Goal: Transaction & Acquisition: Book appointment/travel/reservation

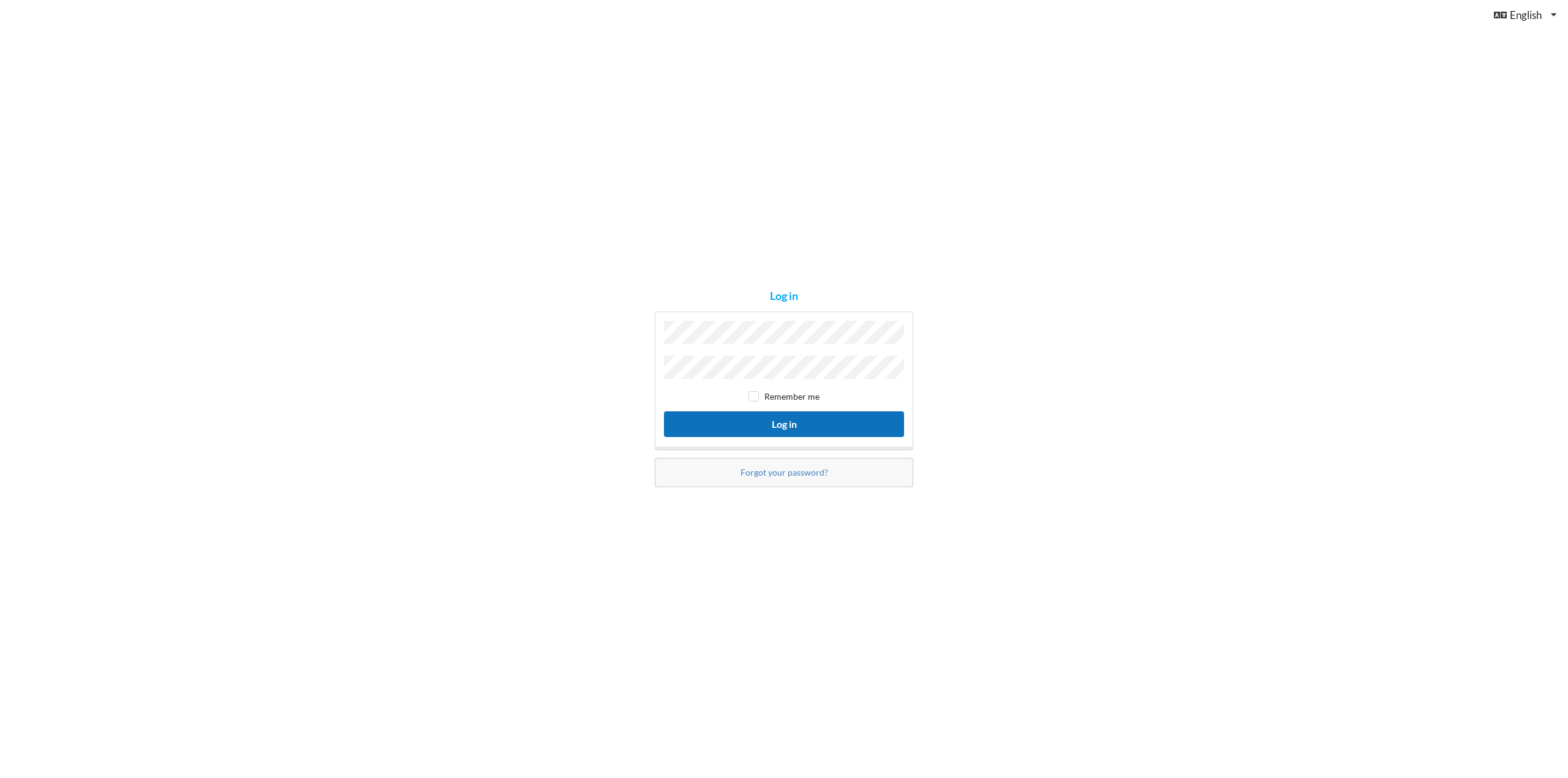
click at [801, 414] on button "Log in" at bounding box center [784, 424] width 240 height 25
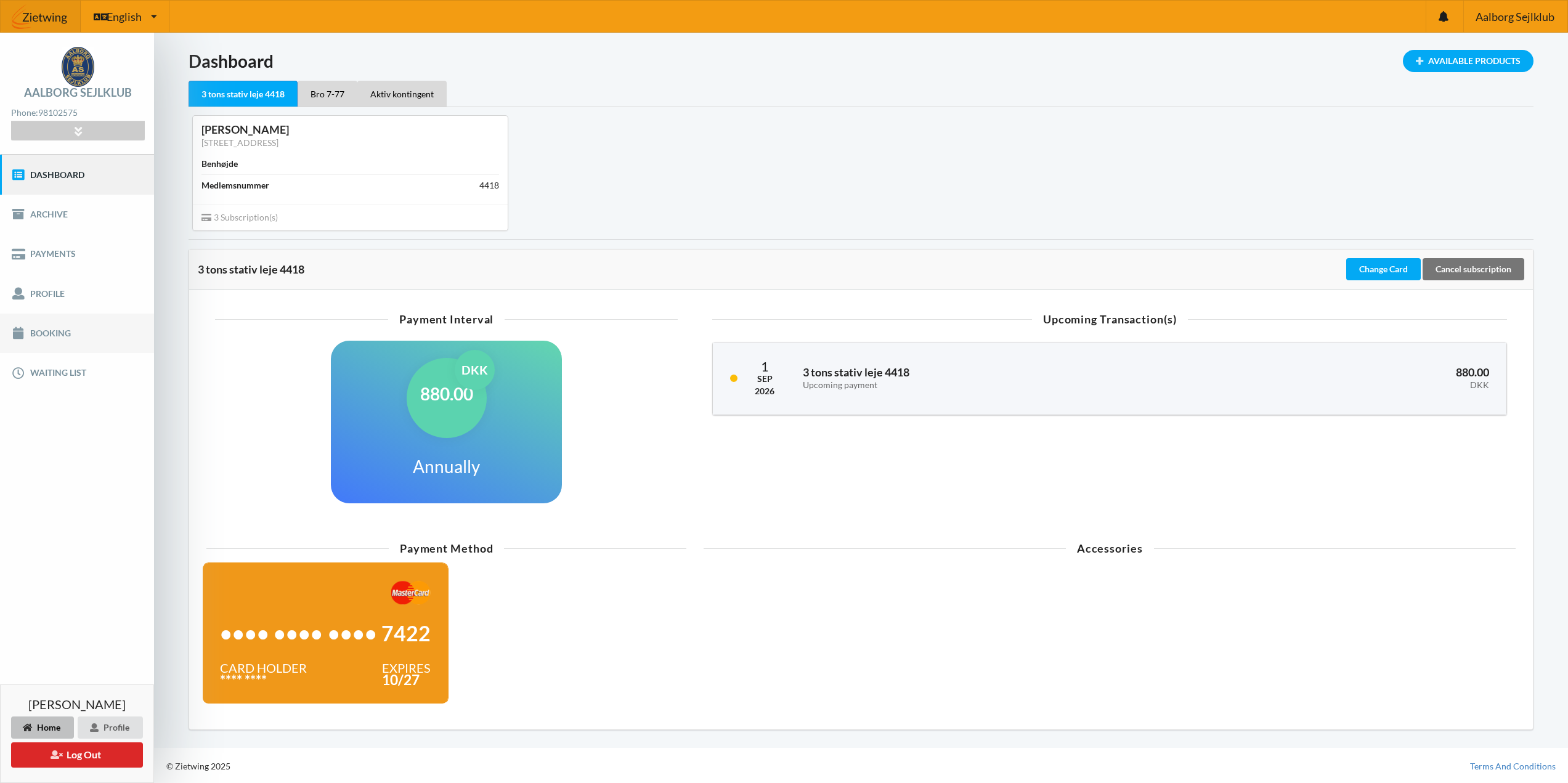
click at [52, 341] on link "Booking" at bounding box center [77, 334] width 154 height 39
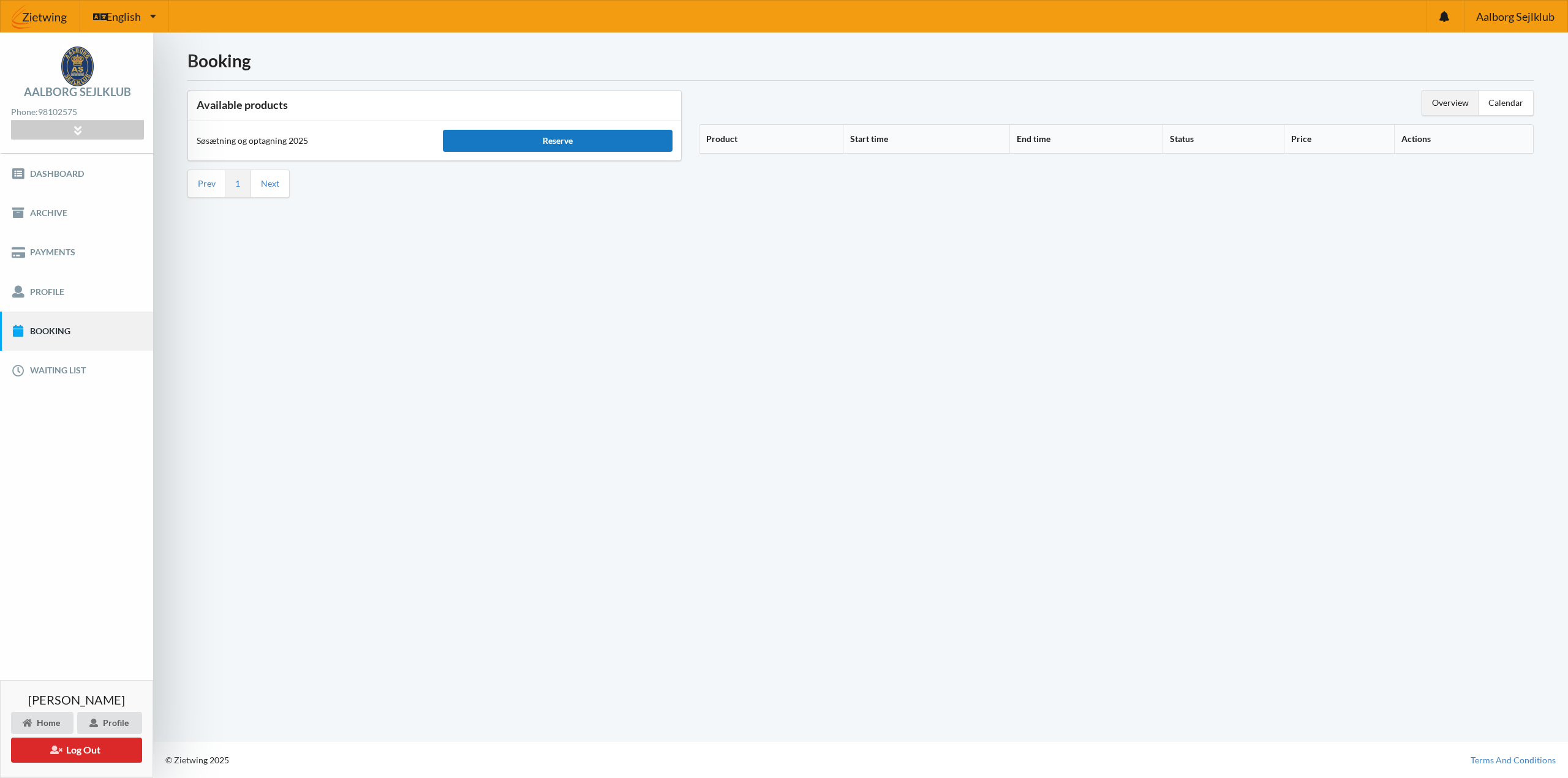
click at [586, 140] on div "Reserve" at bounding box center [557, 140] width 229 height 22
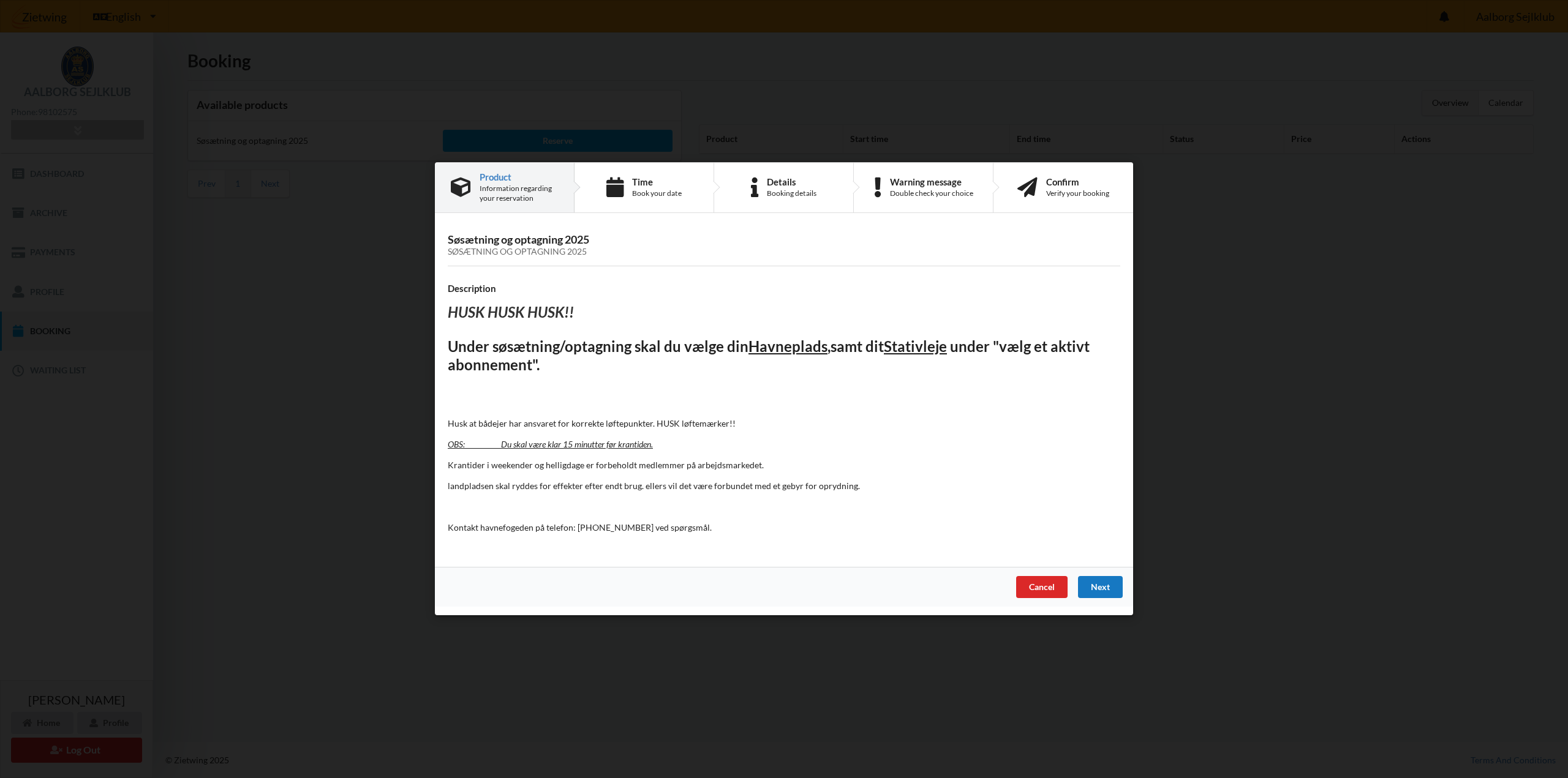
click at [1109, 591] on div "Next" at bounding box center [1100, 587] width 45 height 22
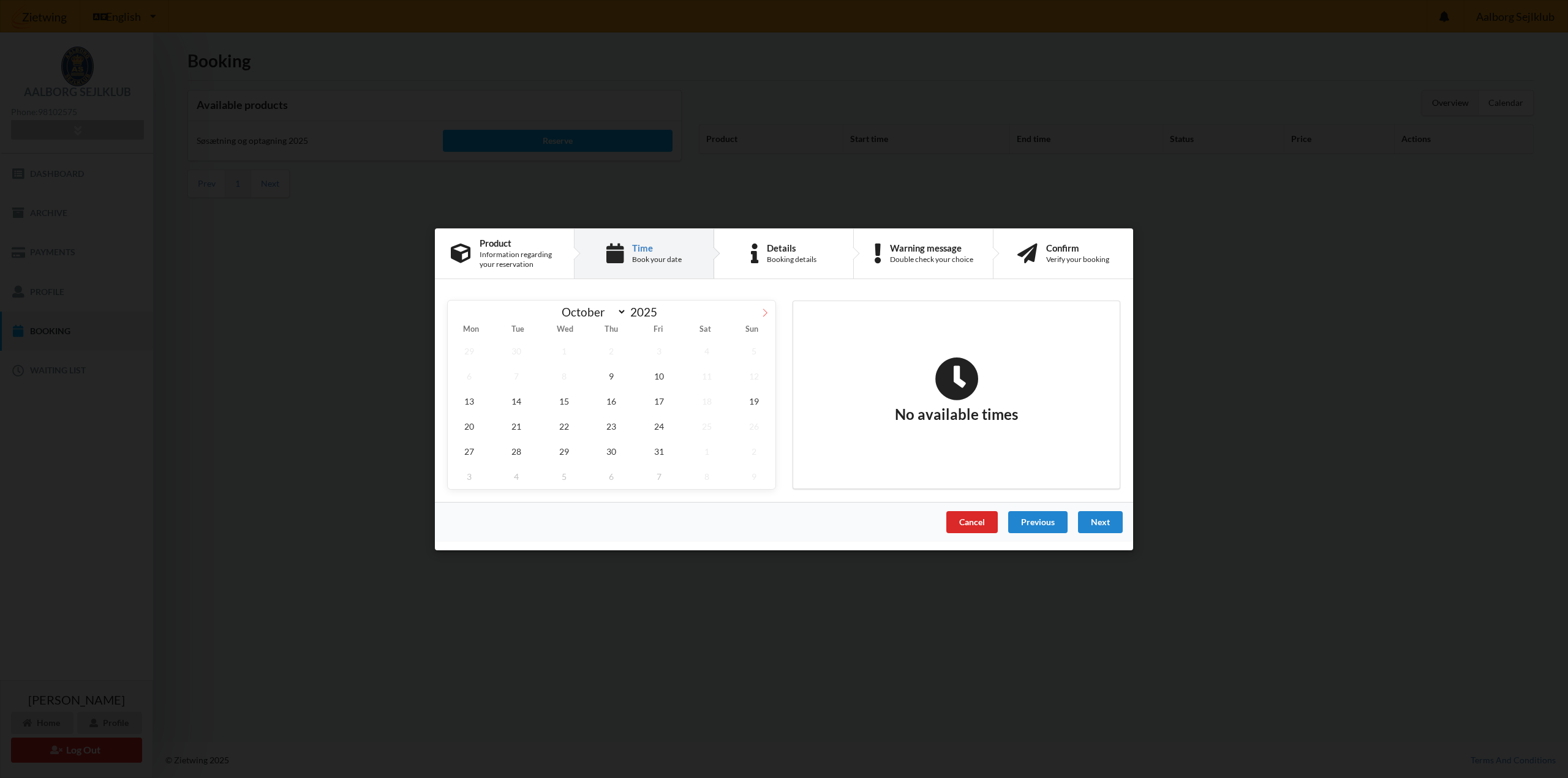
click at [770, 307] on span at bounding box center [765, 310] width 21 height 21
click at [747, 381] on span "9" at bounding box center [753, 376] width 43 height 25
click at [761, 310] on icon at bounding box center [765, 312] width 9 height 9
click at [442, 320] on div "October November [DATE] Mon Tue Wed Thu Fri Sat Sun 1 2 3 4 5 6 7 8 9 10 11 12 …" at bounding box center [611, 394] width 345 height 206
click at [459, 313] on icon at bounding box center [458, 312] width 9 height 9
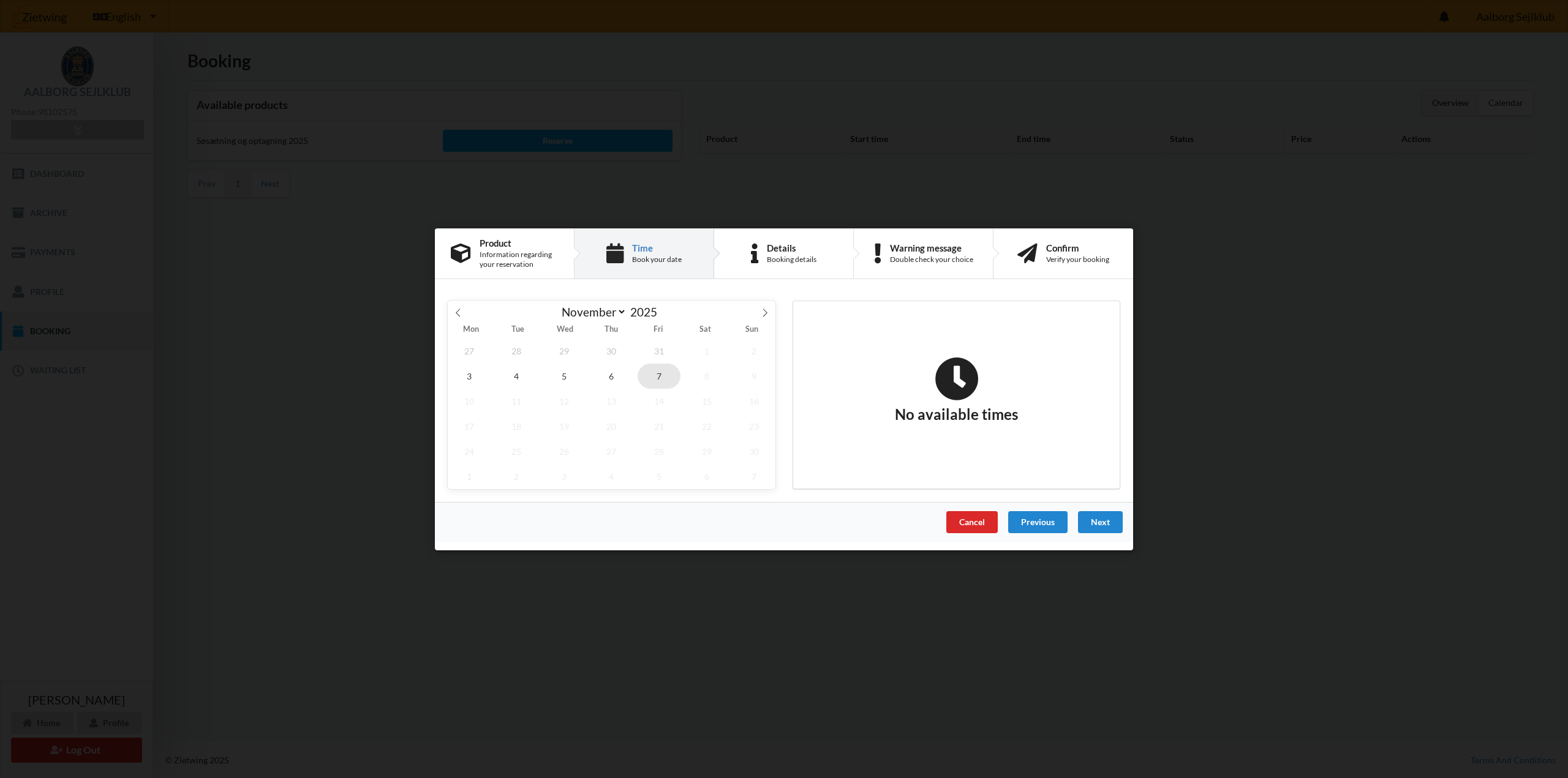
click at [660, 384] on span "7" at bounding box center [659, 376] width 43 height 25
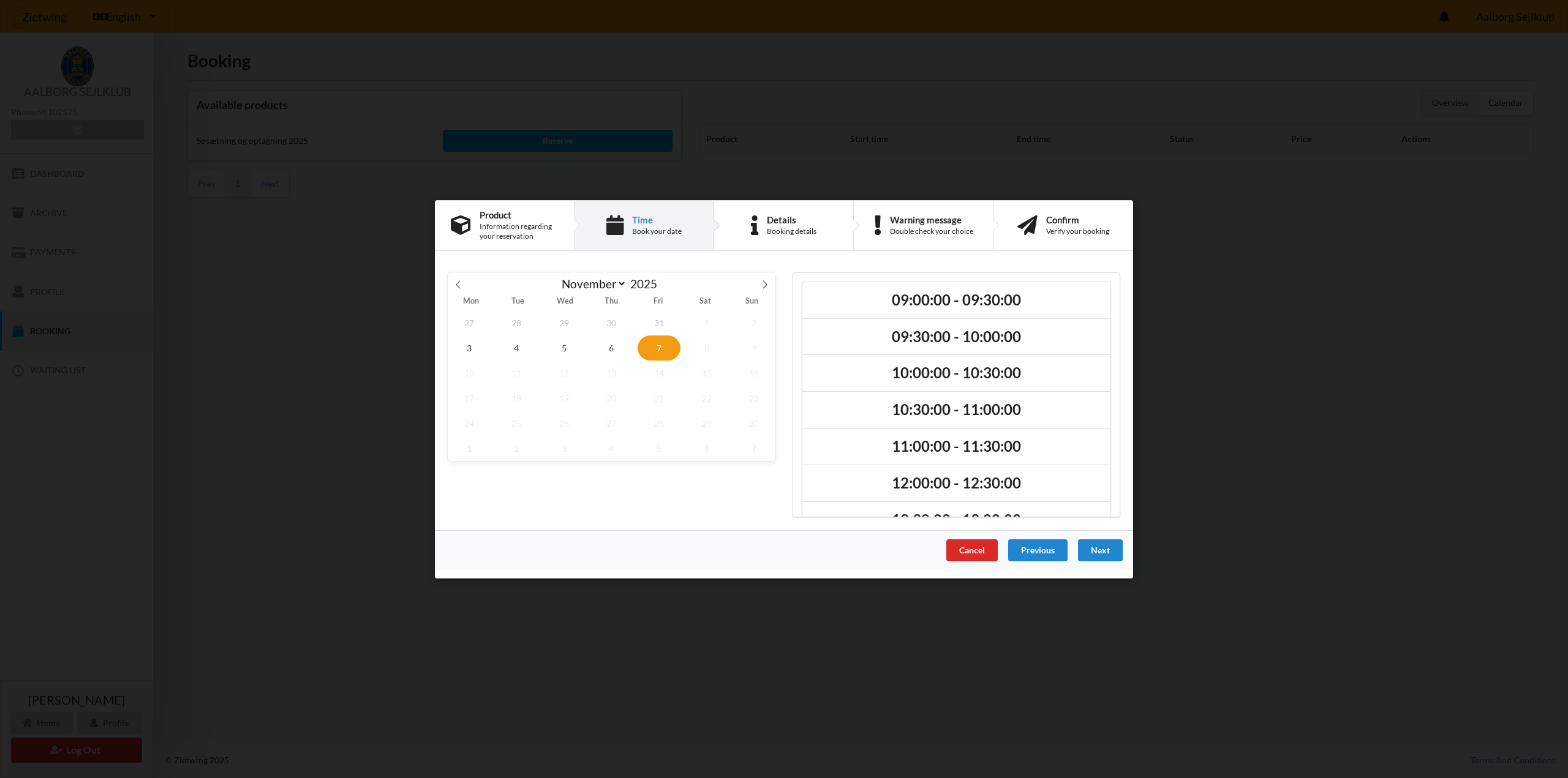
scroll to position [68, 0]
click at [460, 285] on icon at bounding box center [458, 284] width 9 height 9
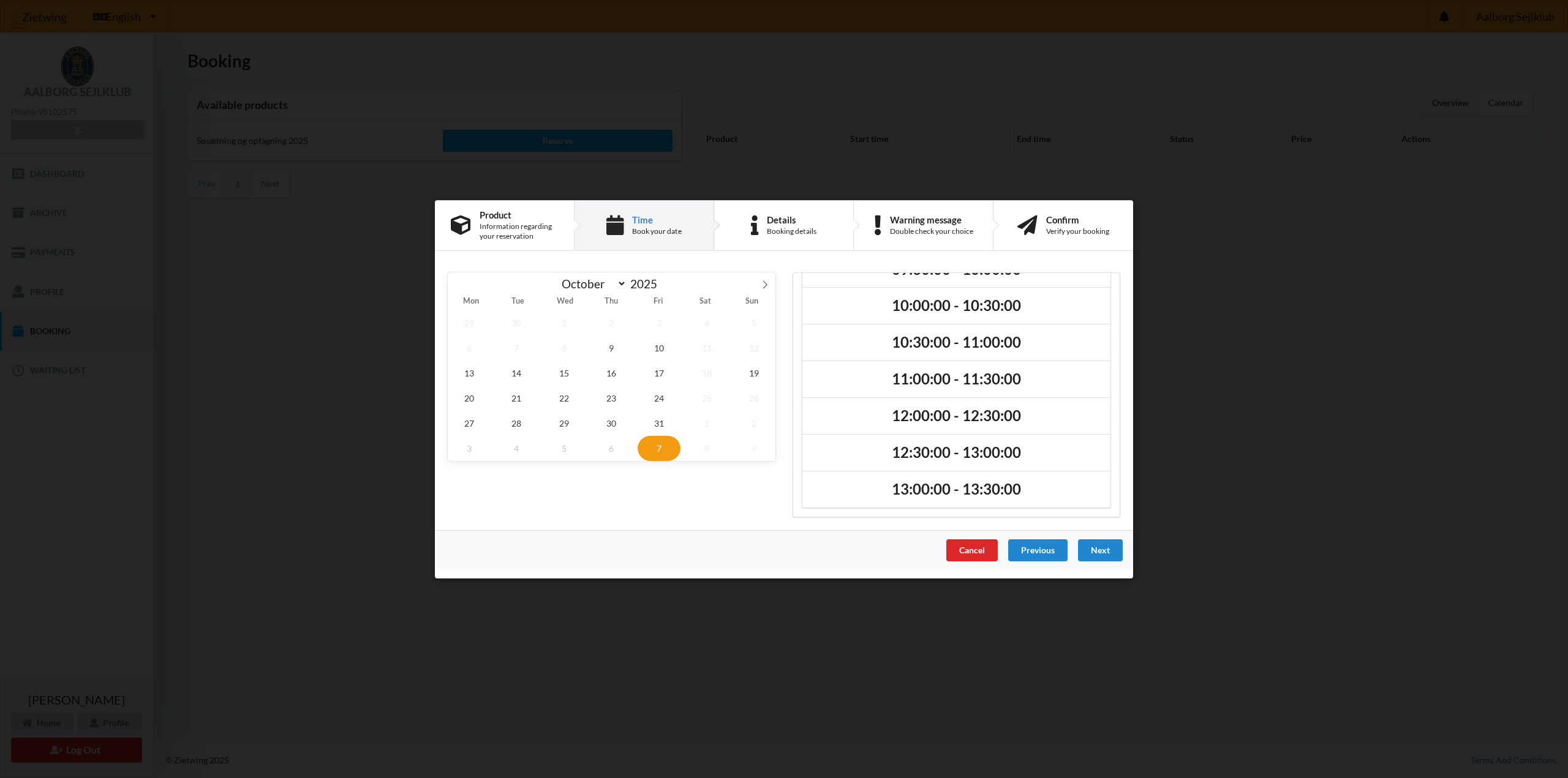
select select "9"
click at [657, 422] on span "31" at bounding box center [659, 423] width 43 height 25
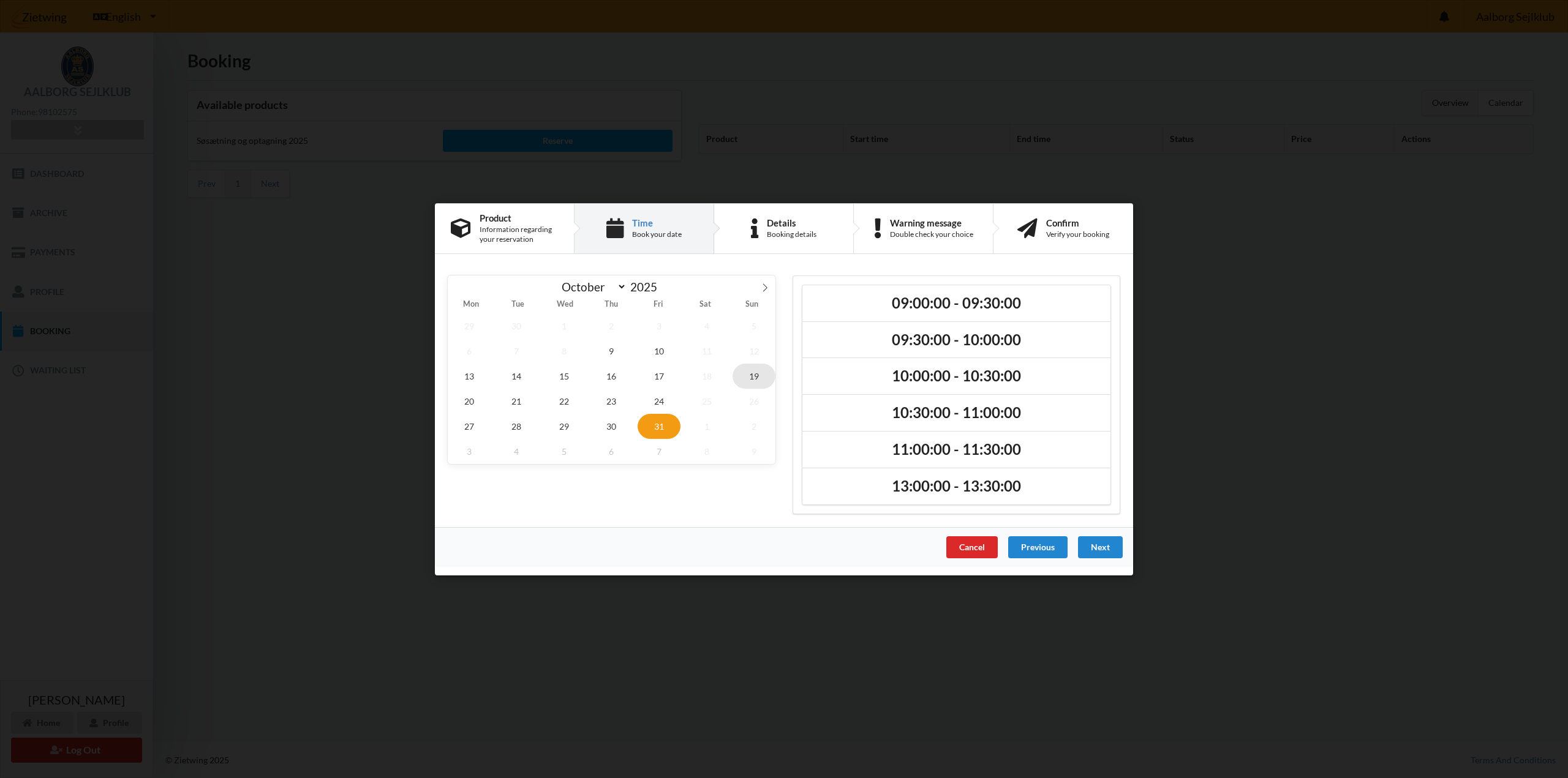
click at [756, 376] on span "19" at bounding box center [753, 376] width 43 height 25
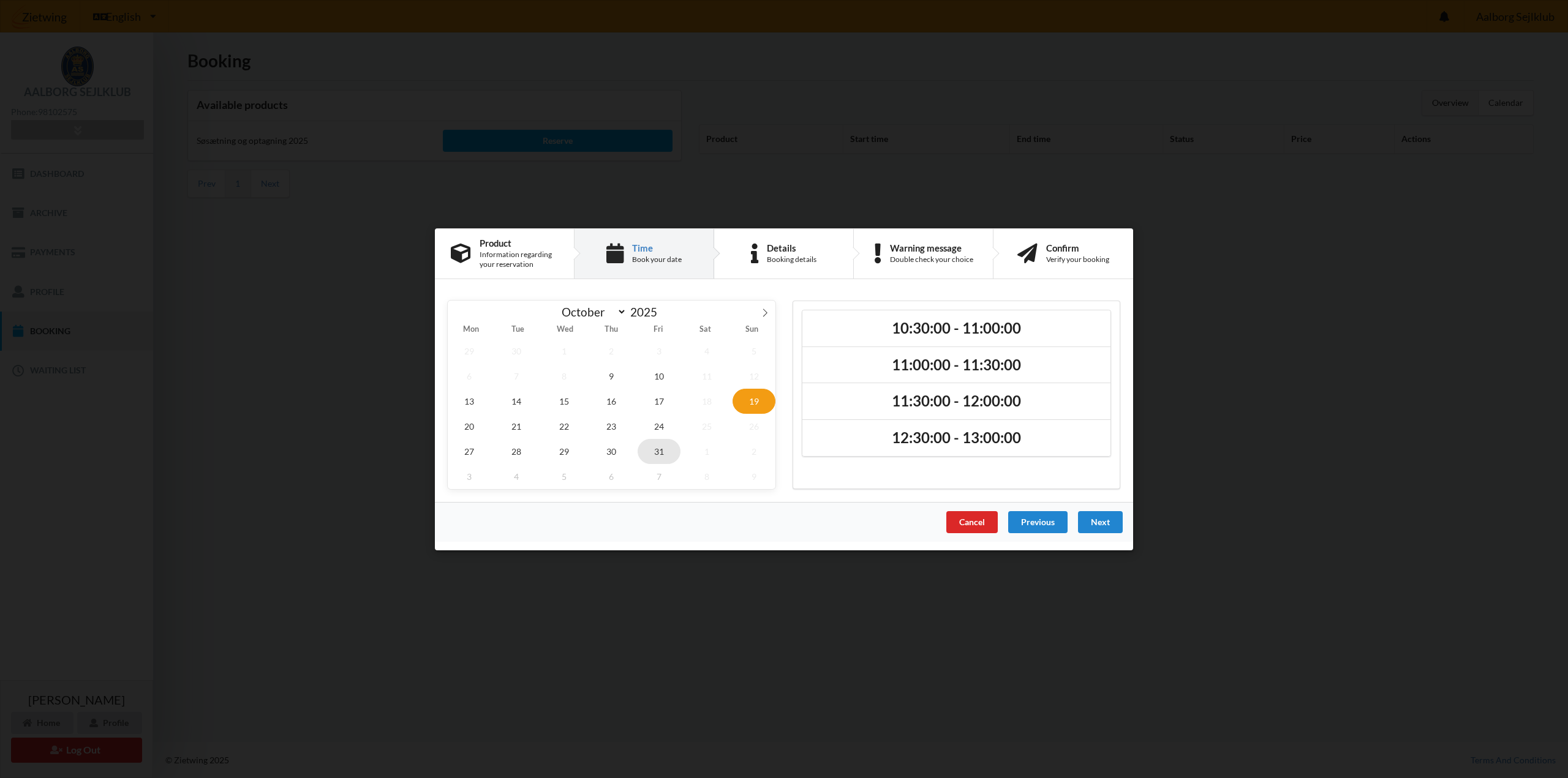
click at [655, 457] on span "31" at bounding box center [659, 451] width 43 height 25
